Goal: Information Seeking & Learning: Learn about a topic

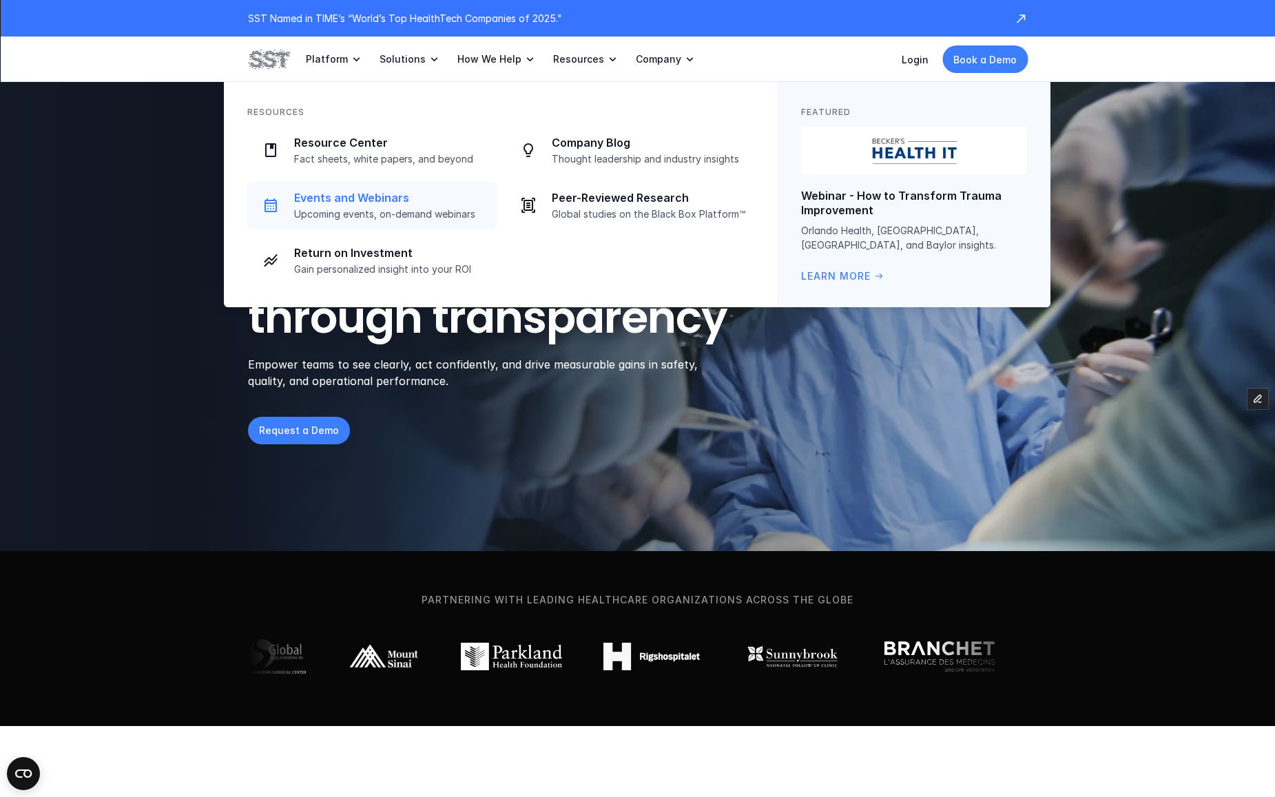
click at [395, 209] on p "Upcoming events, on-demand webinars" at bounding box center [391, 214] width 194 height 12
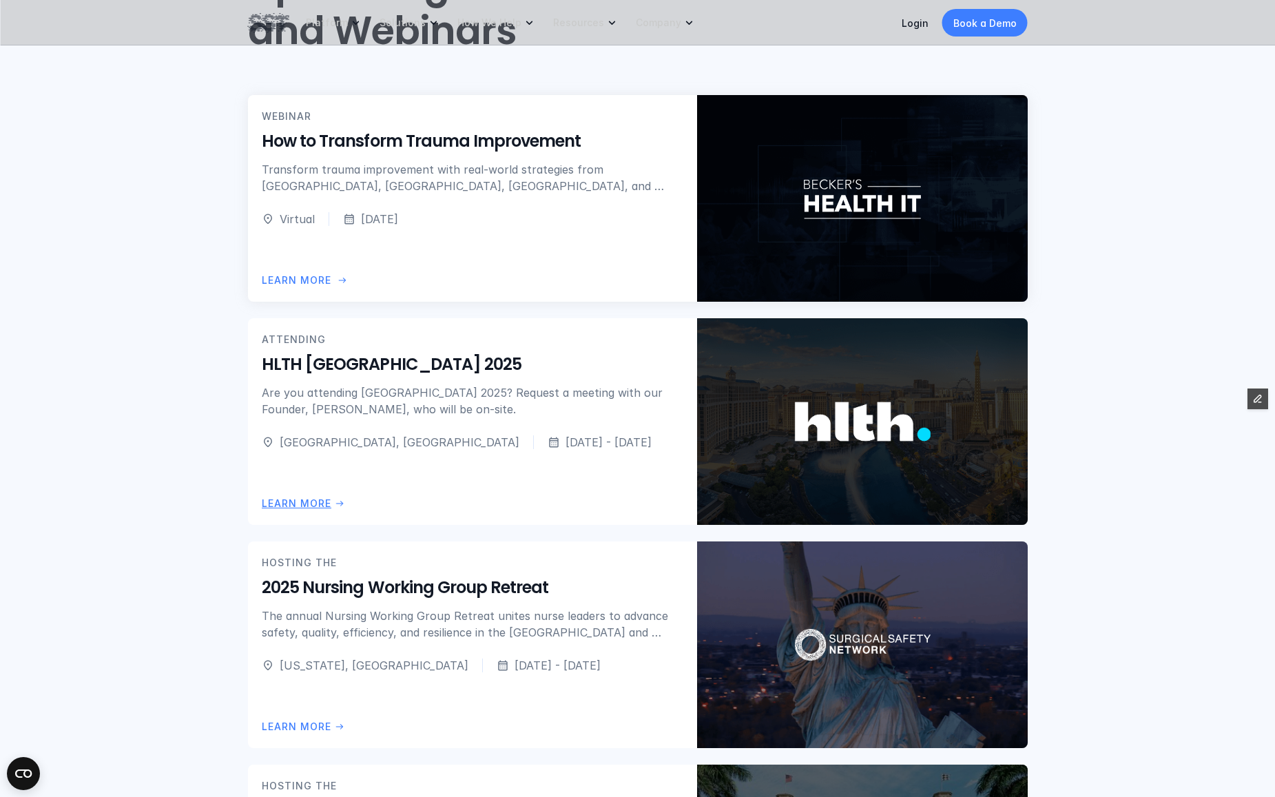
scroll to position [444, 0]
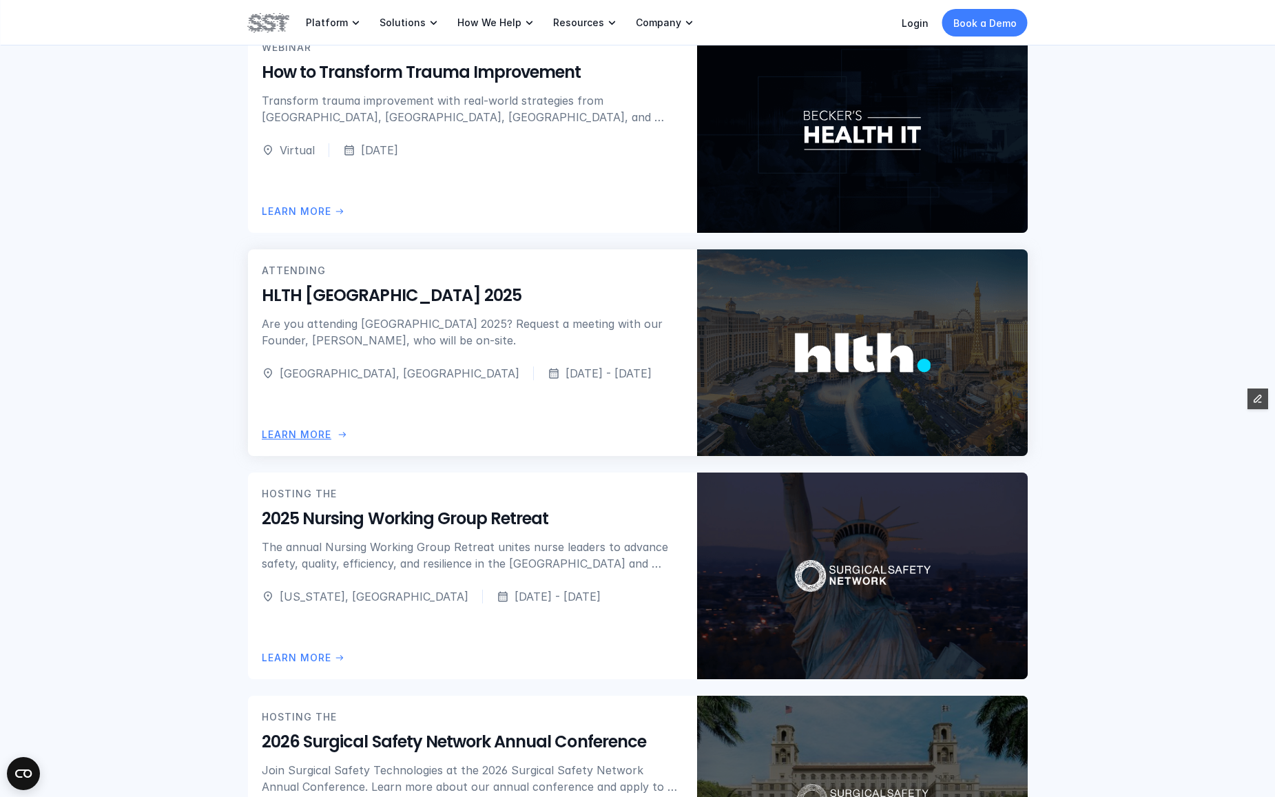
click at [517, 364] on div "ATTENDING HLTH USA 2025 Are you attending HLTH USA 2025? Request a meeting with…" at bounding box center [473, 322] width 422 height 118
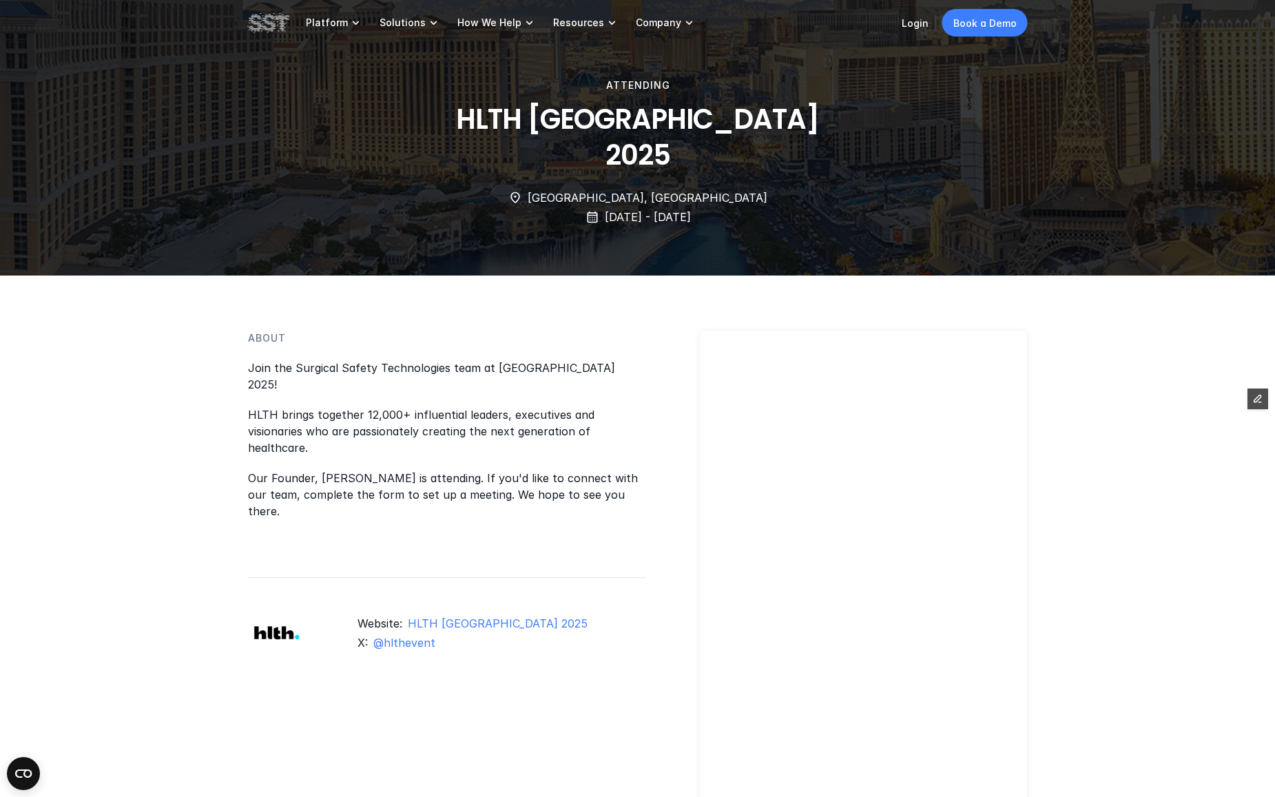
click at [403, 470] on p "Our Founder, Teodor Grantcharov is attending. If you'd like to connect with our…" at bounding box center [446, 495] width 397 height 50
click at [327, 360] on div "About Join the Surgical Safety Technologies team at HLTH USA 2025! HLTH brings …" at bounding box center [446, 440] width 397 height 219
click at [302, 376] on div "Join the Surgical Safety Technologies team at HLTH USA 2025! HLTH brings togeth…" at bounding box center [446, 455] width 397 height 190
click at [313, 366] on p "Join the Surgical Safety Technologies team at HLTH USA 2025!" at bounding box center [446, 376] width 397 height 33
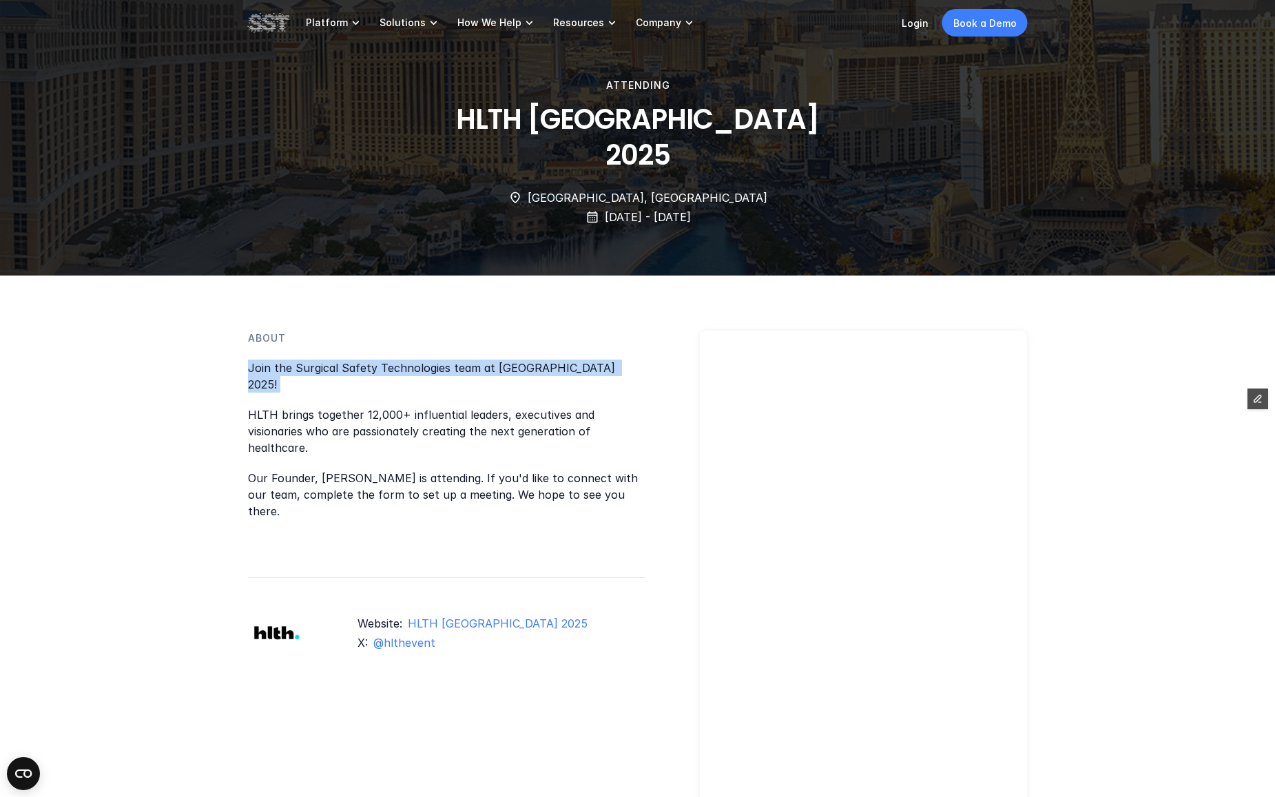
click at [313, 366] on p "Join the Surgical Safety Technologies team at HLTH USA 2025!" at bounding box center [446, 376] width 397 height 33
copy p "Join the Surgical Safety Technologies team at HLTH USA 2025!"
click at [601, 384] on div "Join the Surgical Safety Technologies team at HLTH USA 2025! HLTH brings togeth…" at bounding box center [446, 455] width 397 height 190
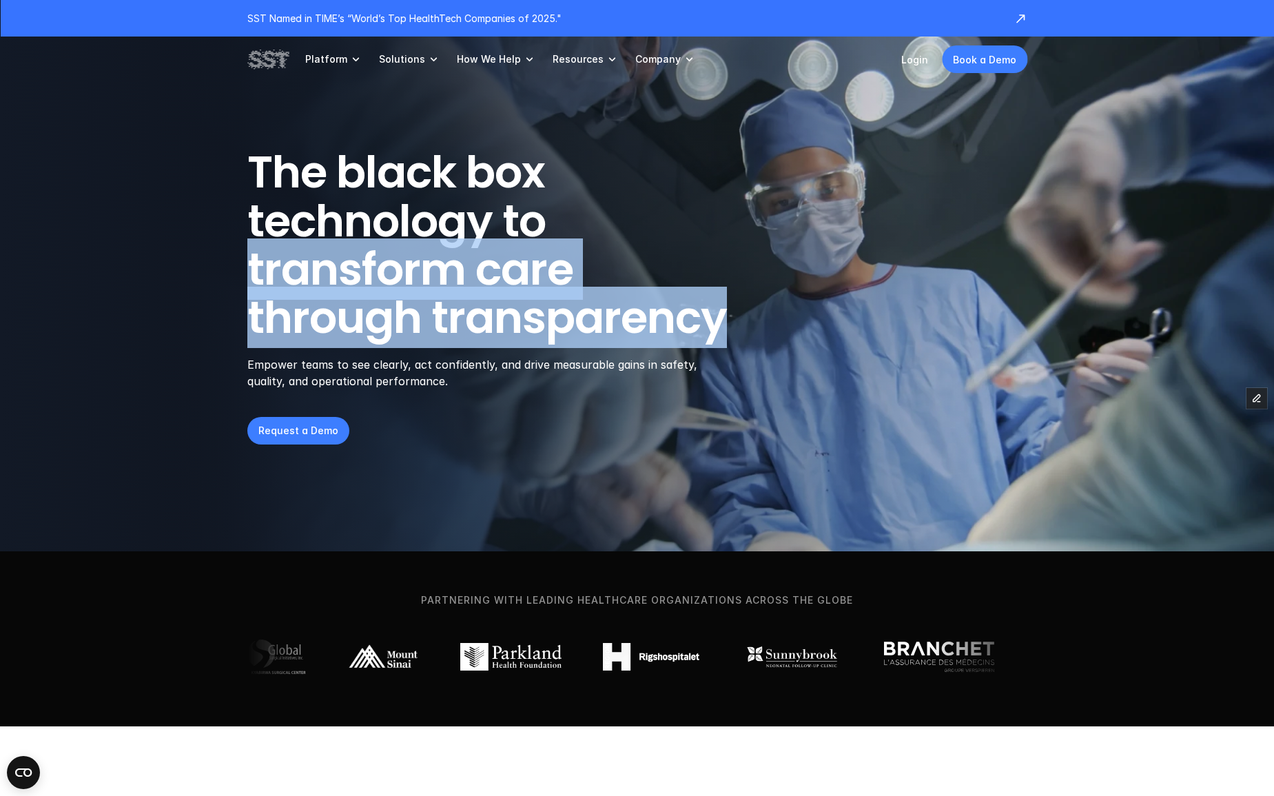
drag, startPoint x: 242, startPoint y: 267, endPoint x: 774, endPoint y: 328, distance: 535.3
click at [774, 328] on header "The black box technology to transform care through transparency Empower teams t…" at bounding box center [637, 275] width 1274 height 551
copy h1 "transform care through transparency"
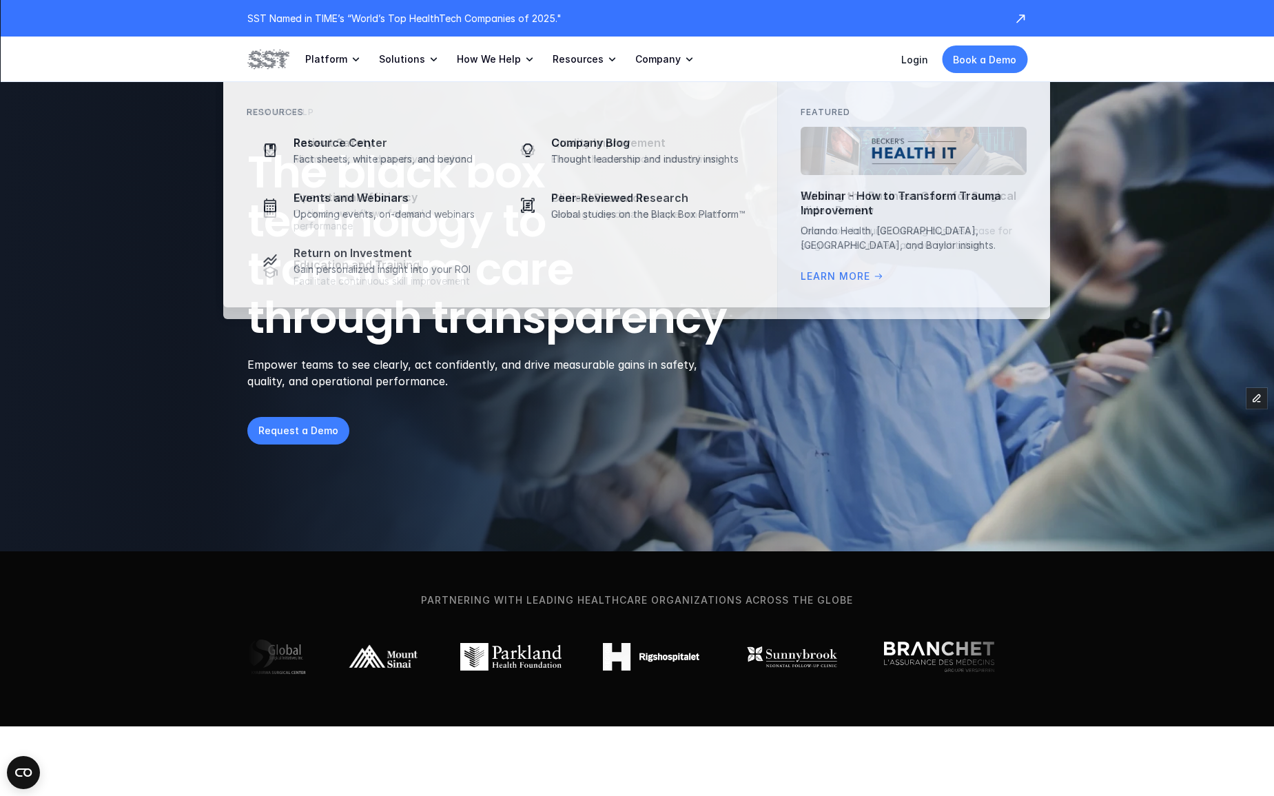
drag, startPoint x: 524, startPoint y: 78, endPoint x: 559, endPoint y: 65, distance: 36.8
click at [524, 78] on link "How We Help" at bounding box center [496, 59] width 79 height 45
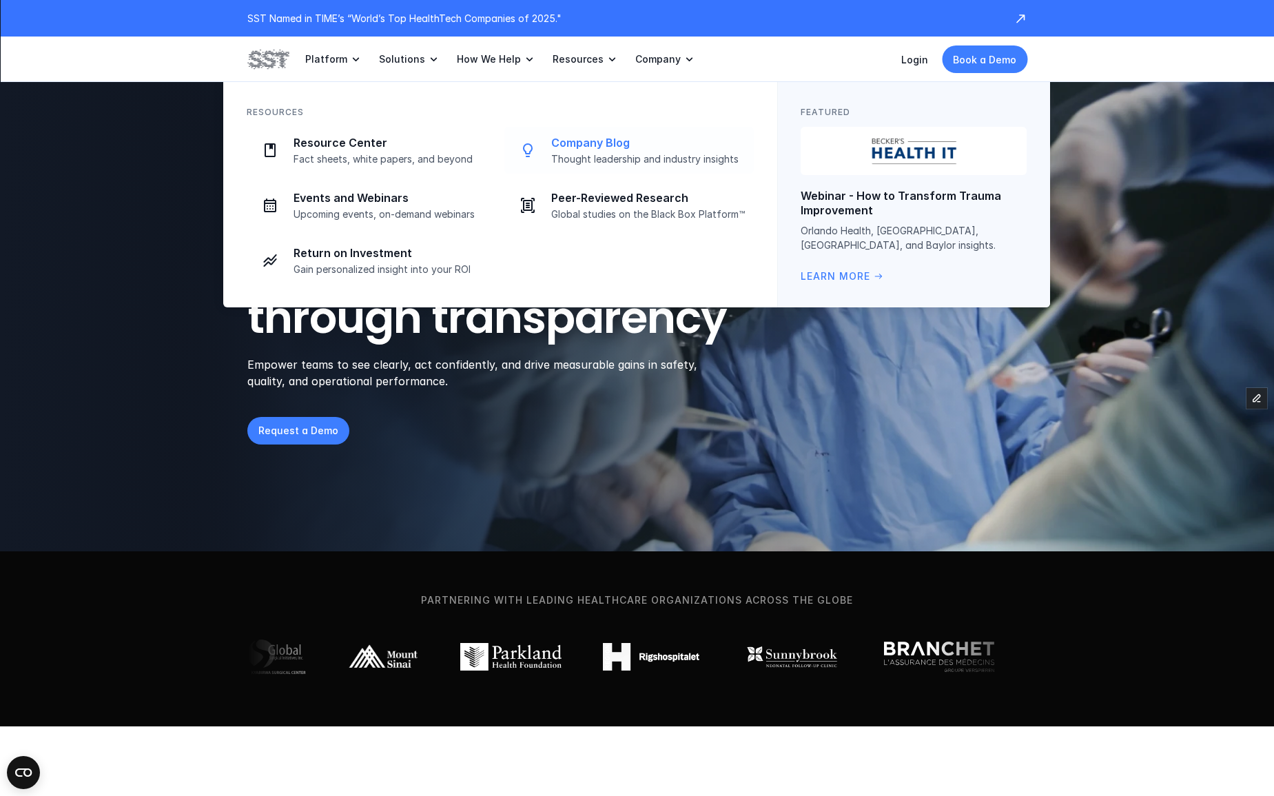
click at [620, 162] on p "Thought leadership and industry insights" at bounding box center [648, 159] width 194 height 12
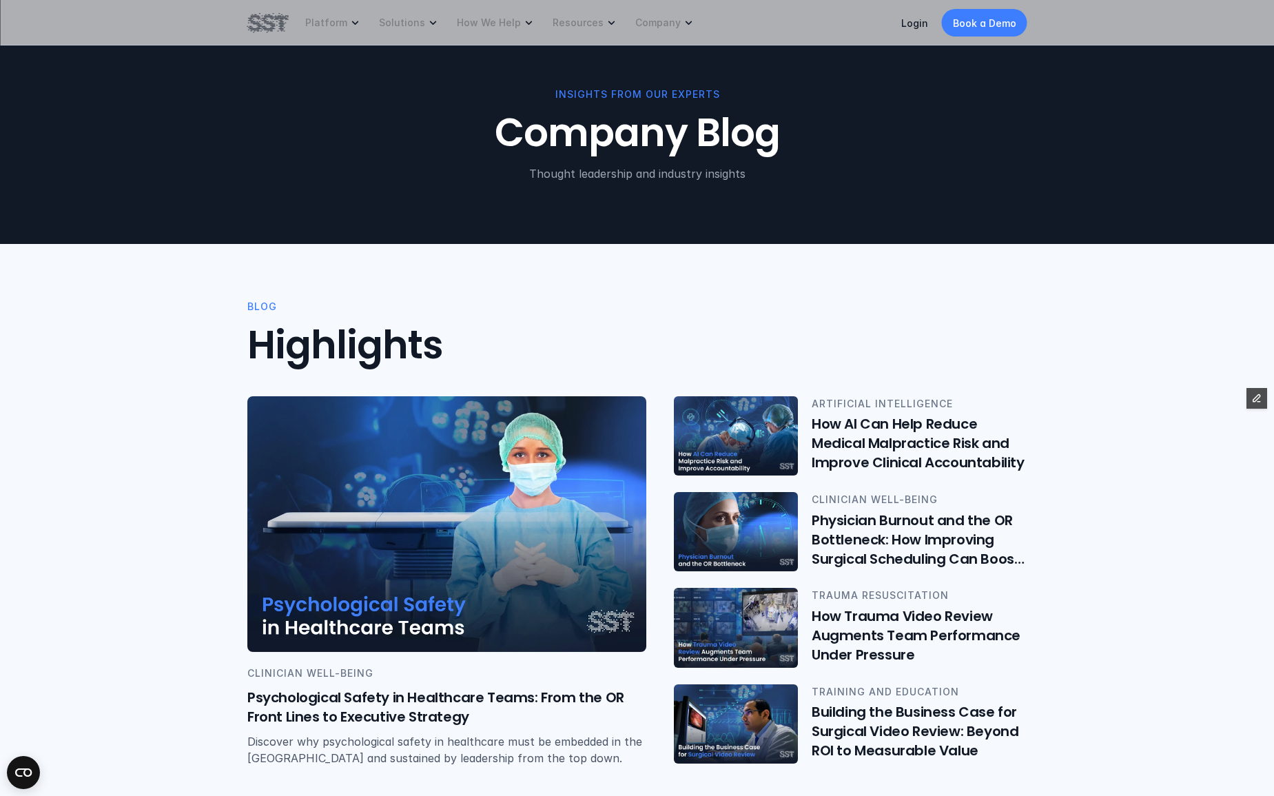
click at [251, 29] on img at bounding box center [267, 22] width 41 height 23
